Goal: Task Accomplishment & Management: Use online tool/utility

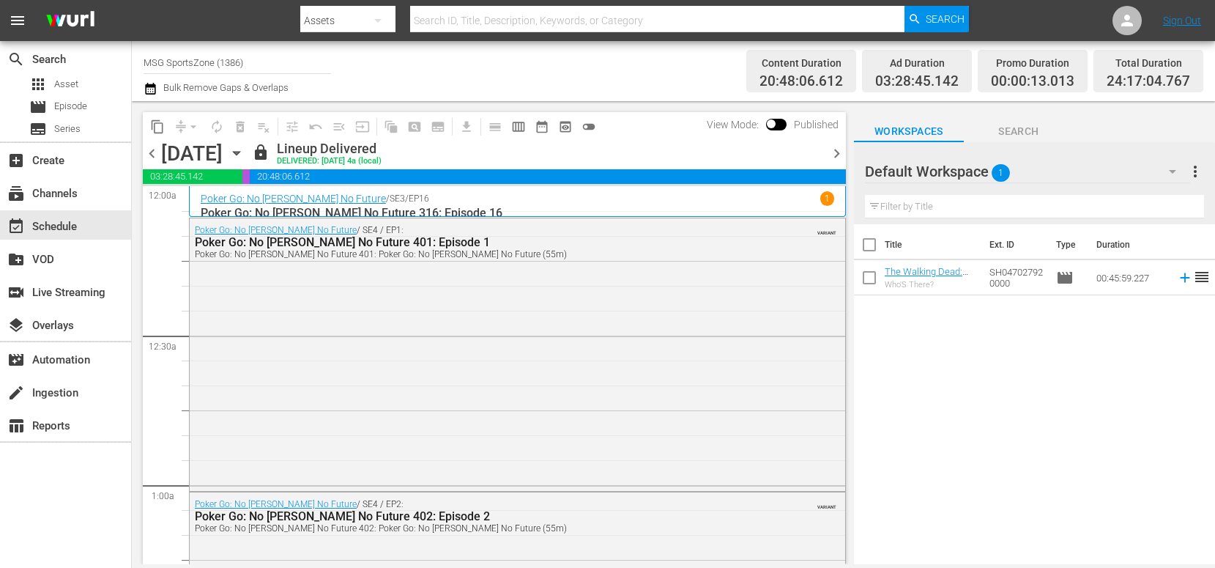
scroll to position [5574, 0]
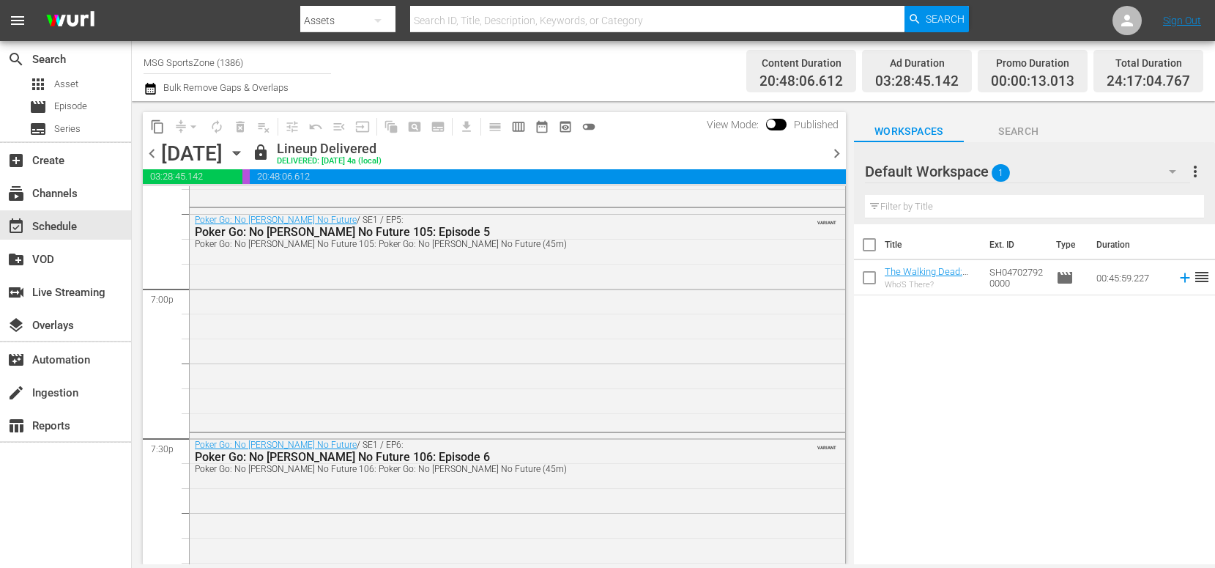
click at [239, 153] on icon "button" at bounding box center [236, 154] width 7 height 4
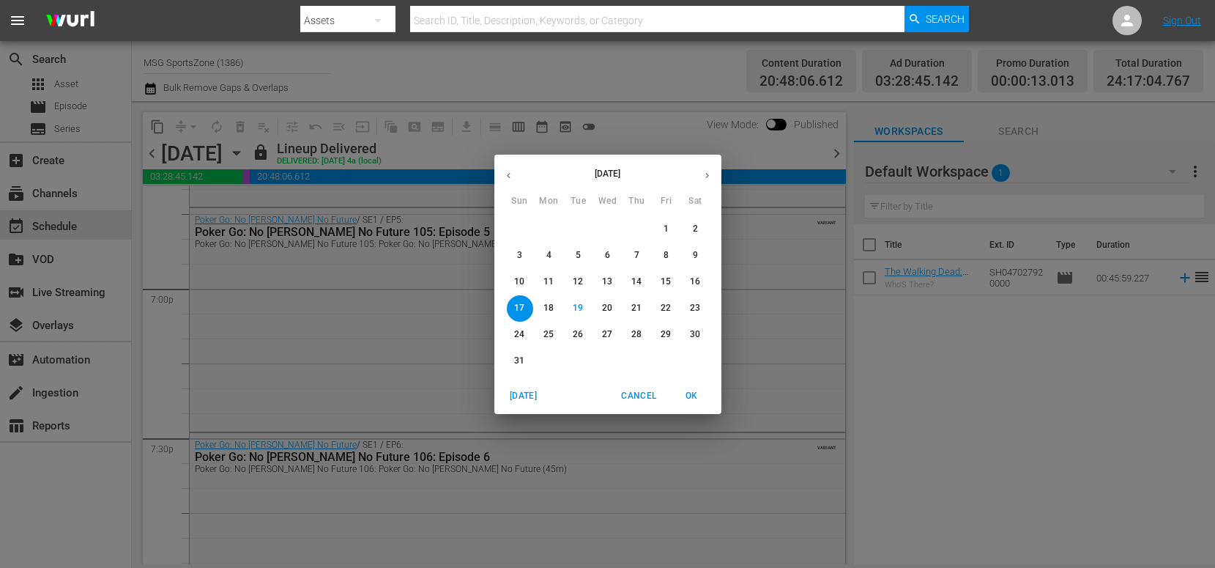
click at [516, 331] on p "24" at bounding box center [519, 334] width 10 height 12
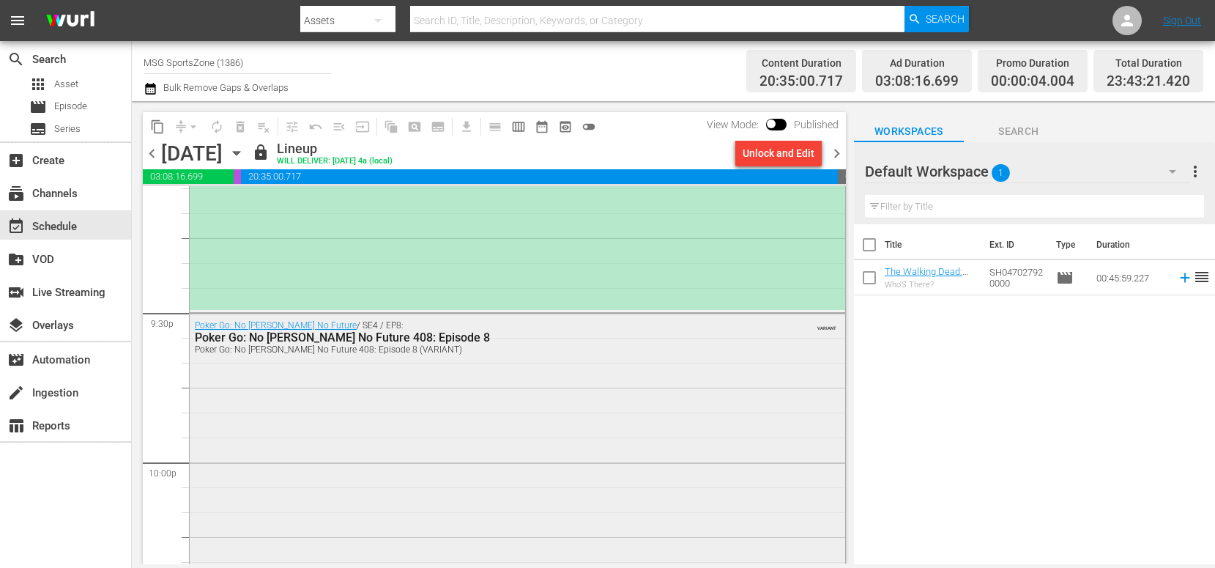
scroll to position [6329, 0]
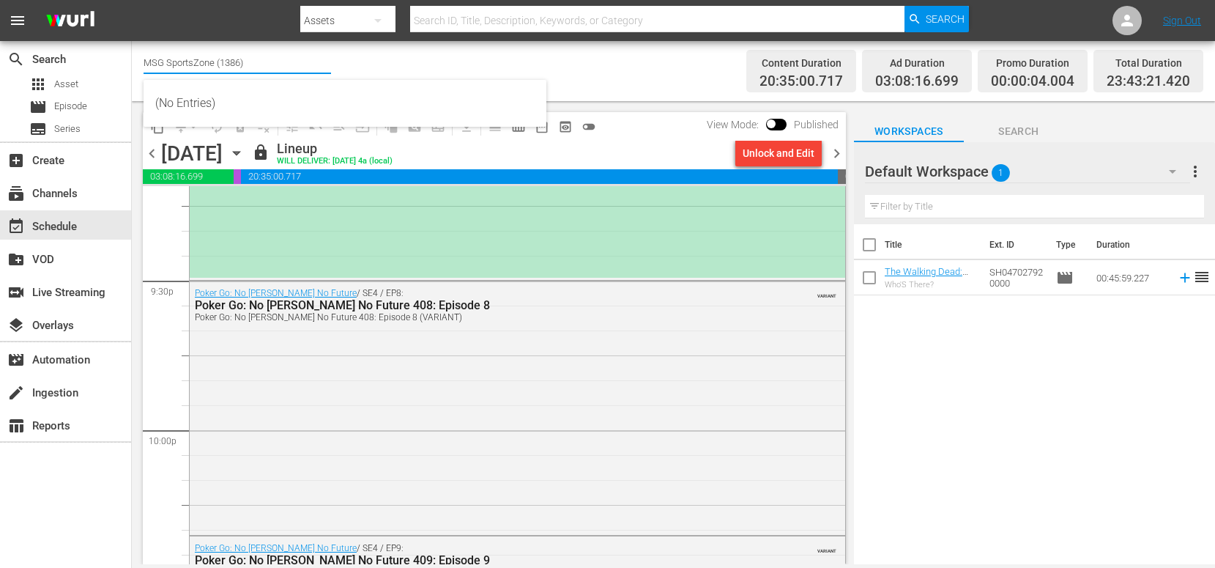
click at [272, 60] on input "MSG SportsZone (1386)" at bounding box center [237, 62] width 187 height 35
drag, startPoint x: 272, startPoint y: 60, endPoint x: 217, endPoint y: 60, distance: 54.2
click at [217, 60] on input "MSG SportsZone (1386)" at bounding box center [237, 62] width 187 height 35
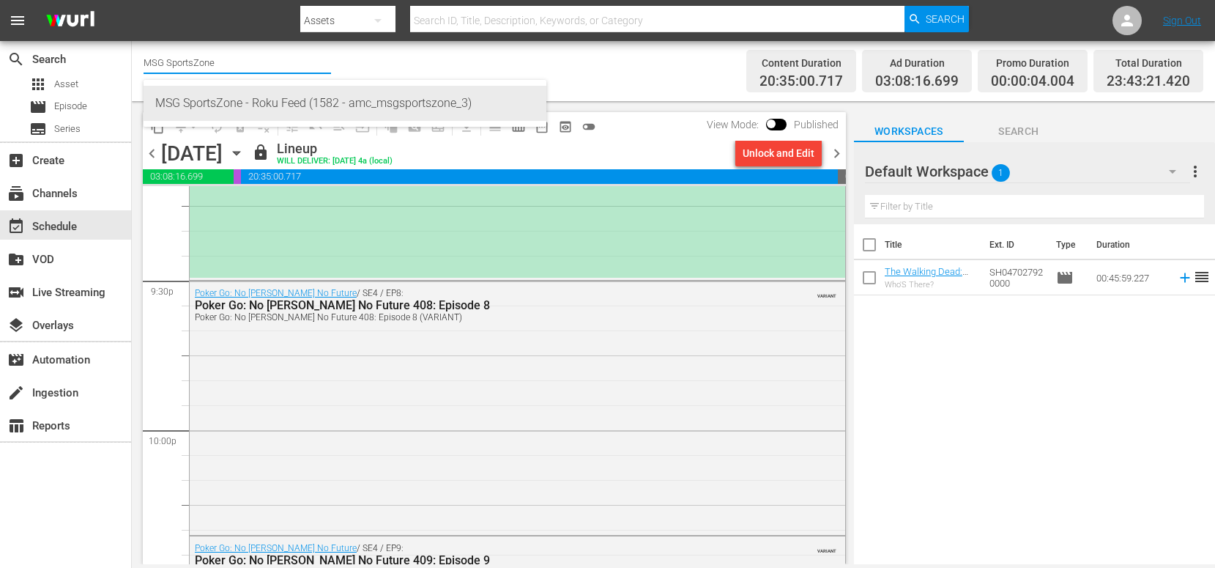
click at [224, 96] on div "MSG SportsZone - Roku Feed (1582 - amc_msgsportszone_3)" at bounding box center [344, 103] width 379 height 35
type input "MSG SportsZone - Roku Feed (1582 - amc_msgsportszone_3)"
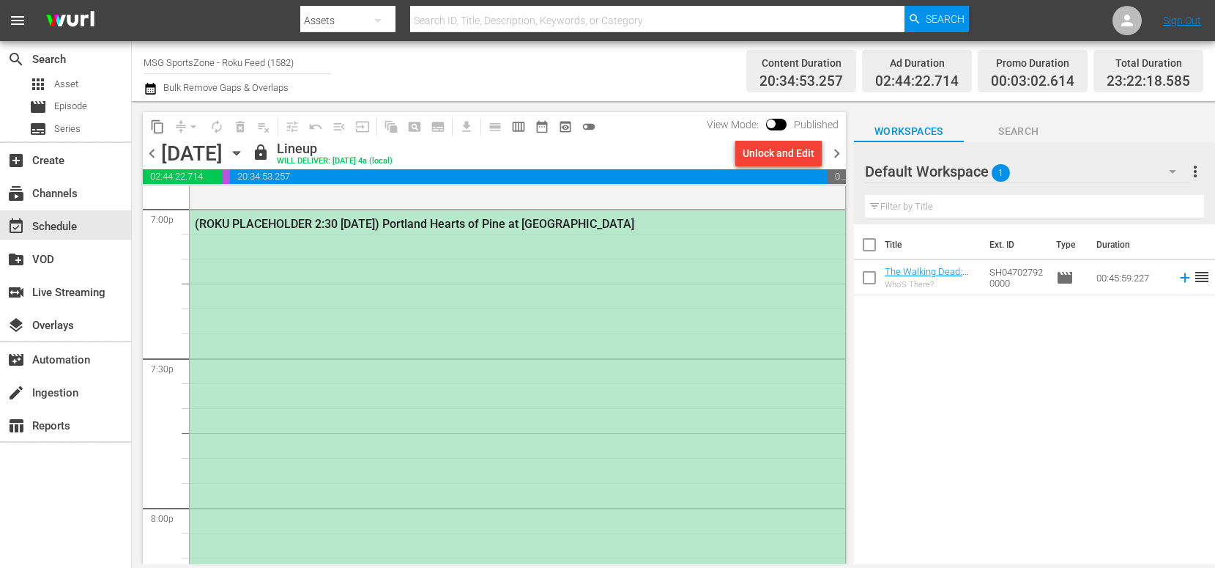
scroll to position [5660, 0]
